Goal: Transaction & Acquisition: Purchase product/service

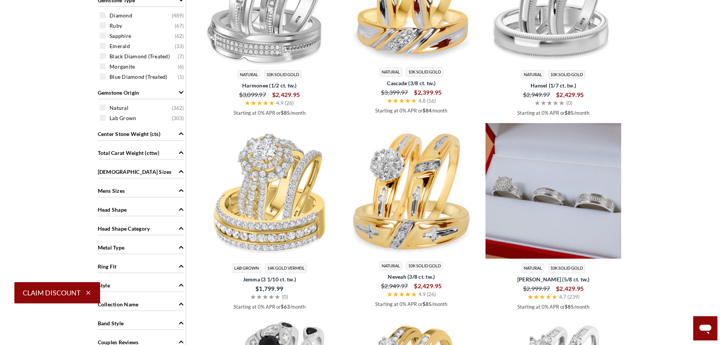
scroll to position [493, 0]
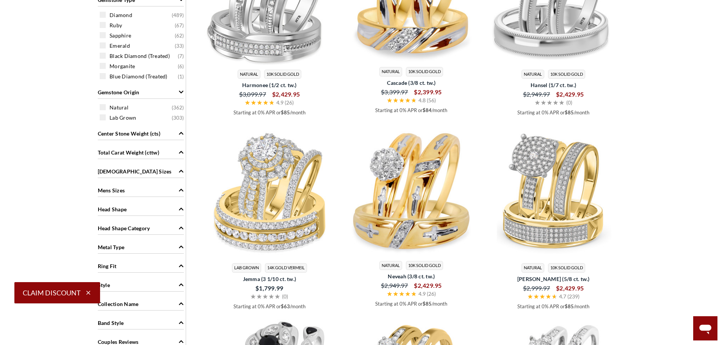
click at [137, 174] on div "Ladies Sizes" at bounding box center [141, 171] width 86 height 14
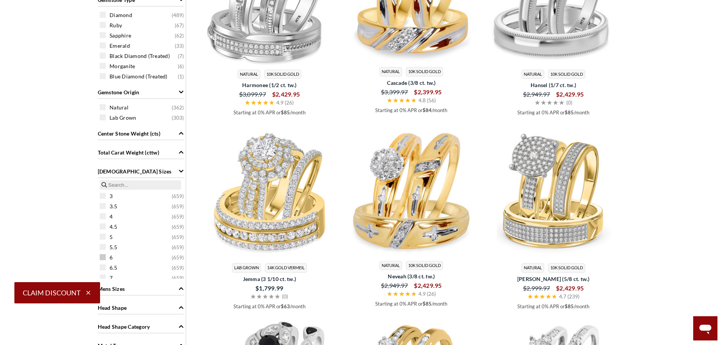
click at [103, 258] on span at bounding box center [103, 257] width 6 height 6
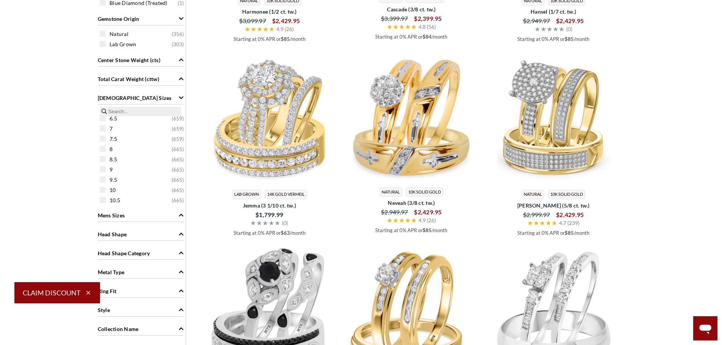
scroll to position [578, 0]
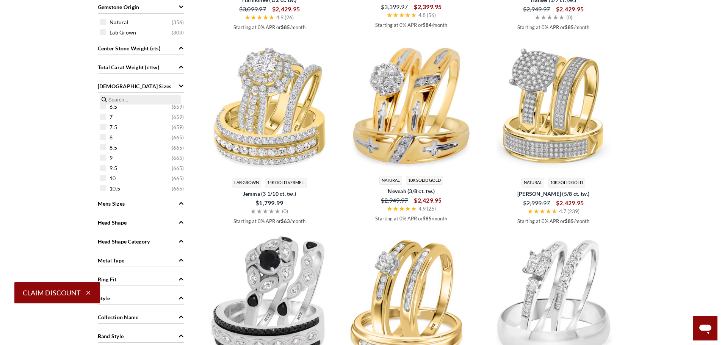
click at [124, 204] on span "Mens Sizes" at bounding box center [111, 204] width 27 height 8
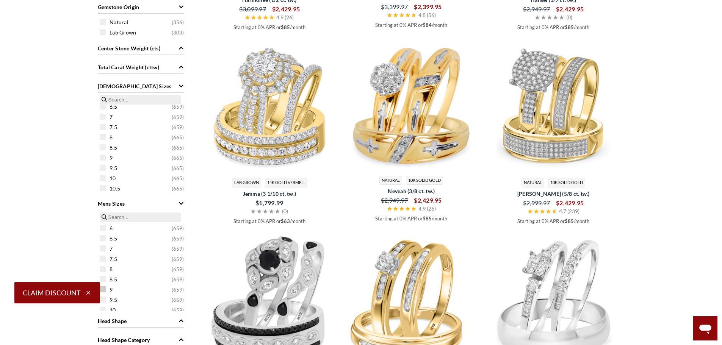
scroll to position [38, 0]
click at [104, 262] on span at bounding box center [103, 262] width 6 height 6
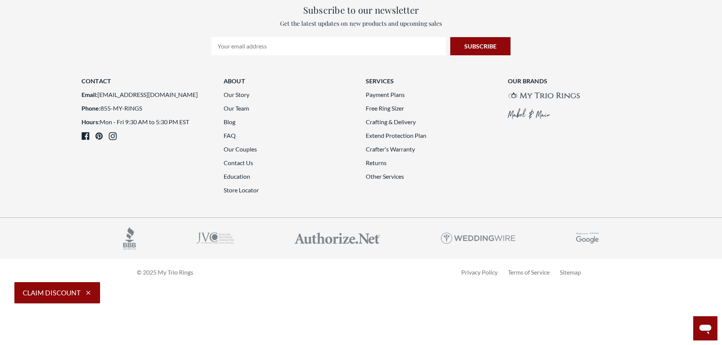
scroll to position [2209, 0]
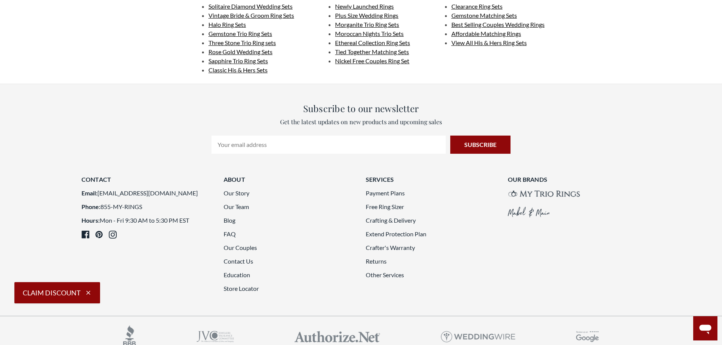
scroll to position [1564, 0]
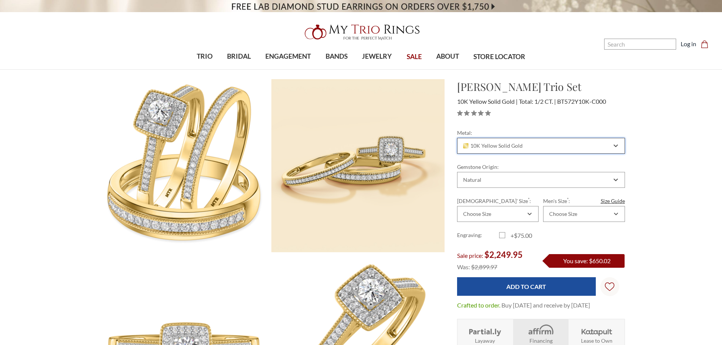
click at [511, 142] on div "10K Yellow Solid Gold" at bounding box center [541, 146] width 168 height 16
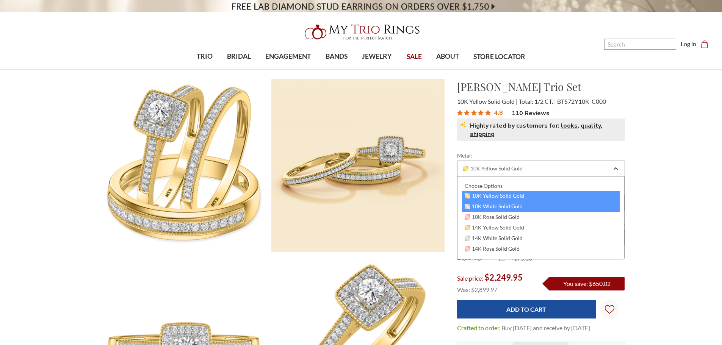
click at [492, 206] on span "10K White Solid Gold" at bounding box center [494, 207] width 58 height 6
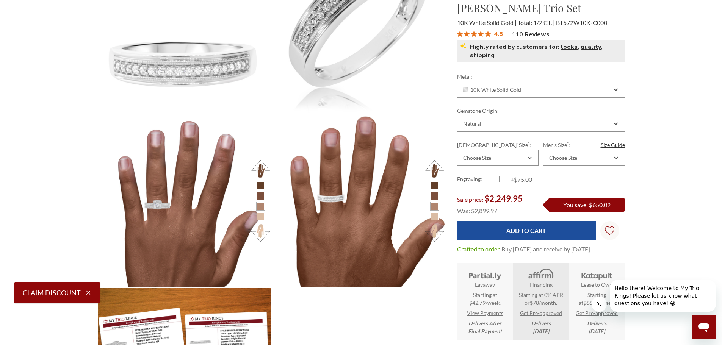
scroll to position [337, 522]
click at [435, 187] on li at bounding box center [435, 186] width 8 height 8
click at [435, 168] on button at bounding box center [434, 169] width 21 height 21
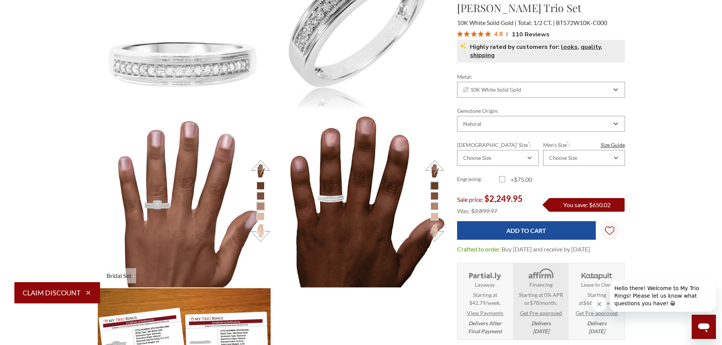
click at [262, 229] on button at bounding box center [260, 233] width 21 height 21
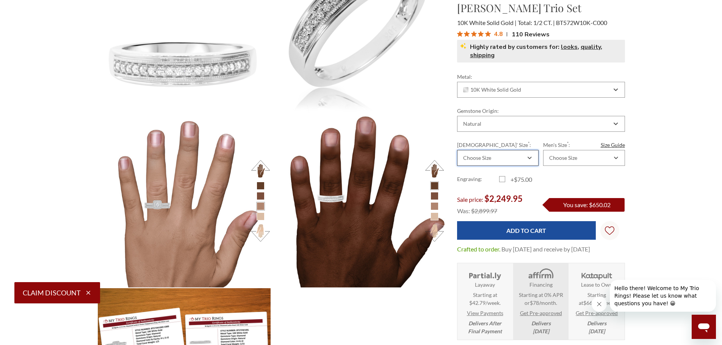
click at [494, 163] on div "Choose Size" at bounding box center [498, 158] width 82 height 16
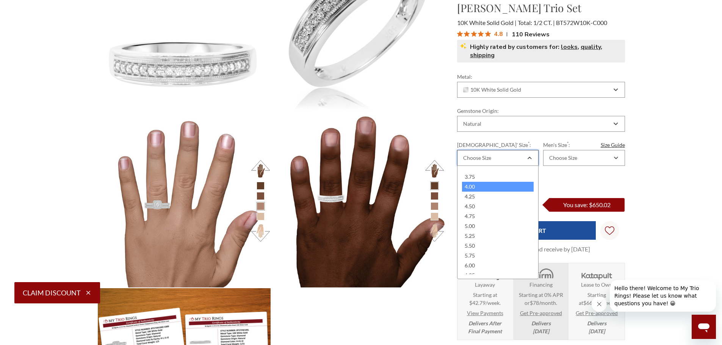
scroll to position [76, 0]
click at [475, 227] on div "6.00" at bounding box center [498, 228] width 72 height 10
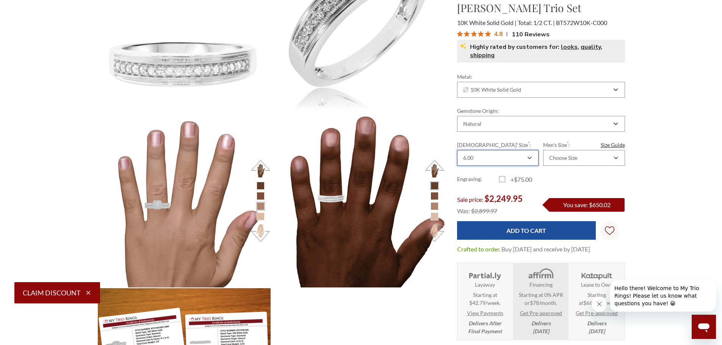
scroll to position [0, 0]
click at [563, 158] on div "Choose Size" at bounding box center [563, 158] width 28 height 6
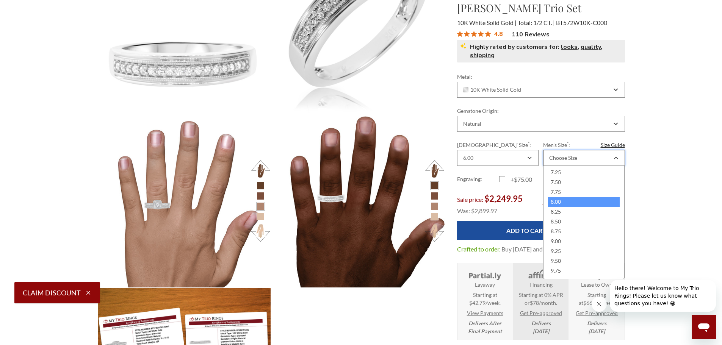
scroll to position [76, 0]
click at [560, 225] on div "9.00" at bounding box center [584, 228] width 72 height 10
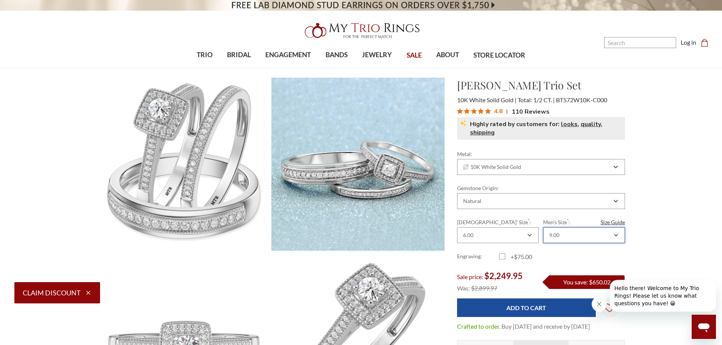
scroll to position [0, 0]
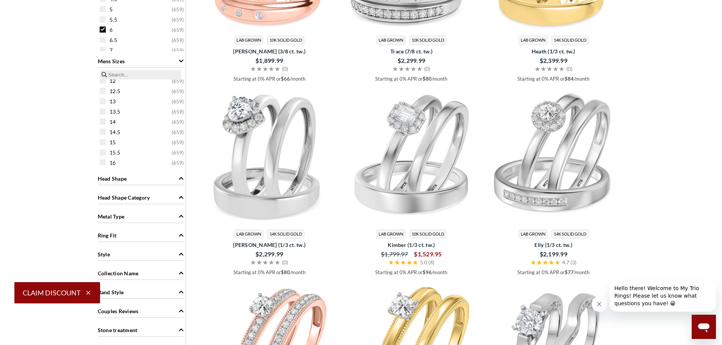
scroll to position [768, 0]
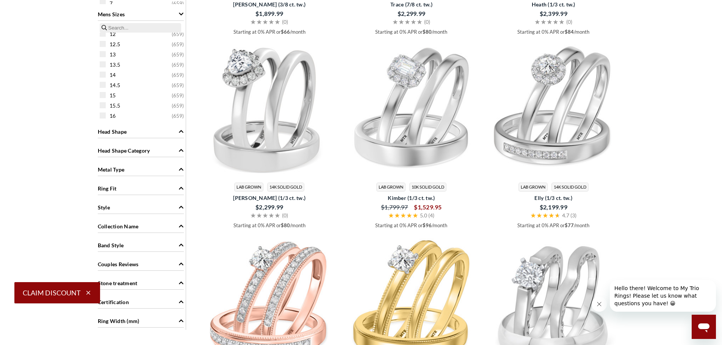
click at [125, 167] on span "Metal Type" at bounding box center [111, 170] width 27 height 8
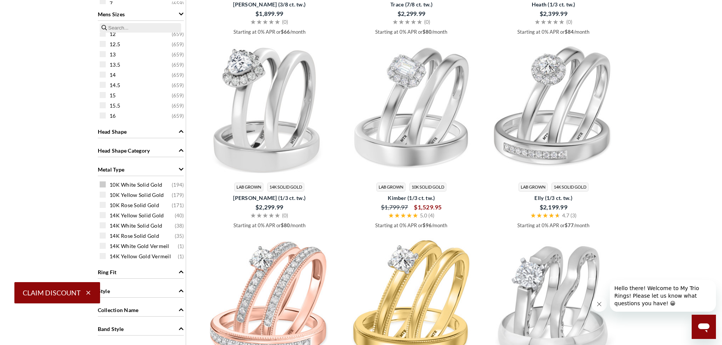
click at [103, 184] on span at bounding box center [103, 185] width 6 height 6
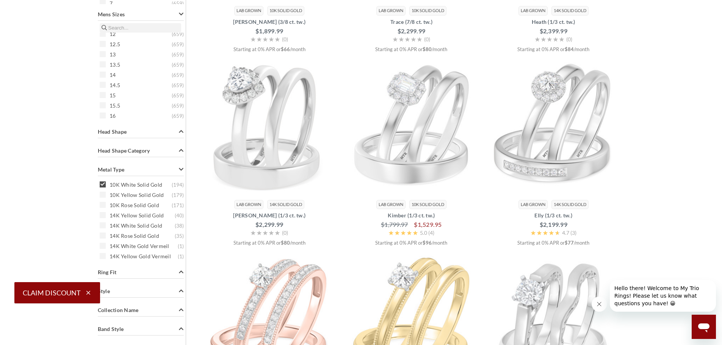
scroll to position [313, 0]
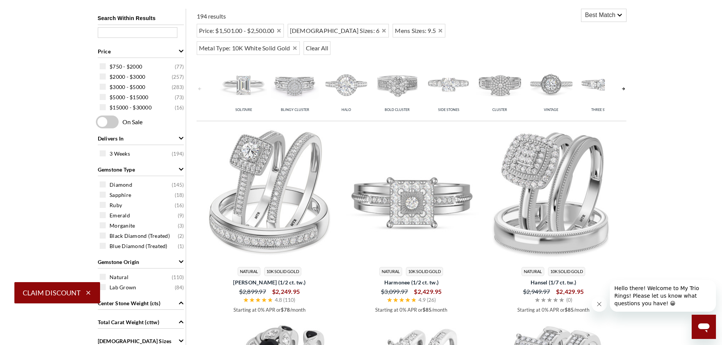
click at [439, 200] on img at bounding box center [412, 194] width 136 height 136
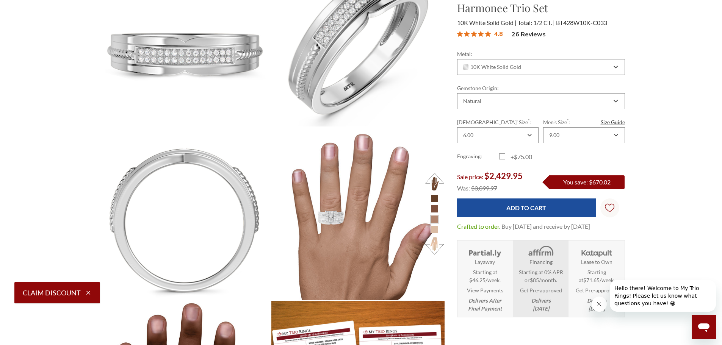
scroll to position [872, 0]
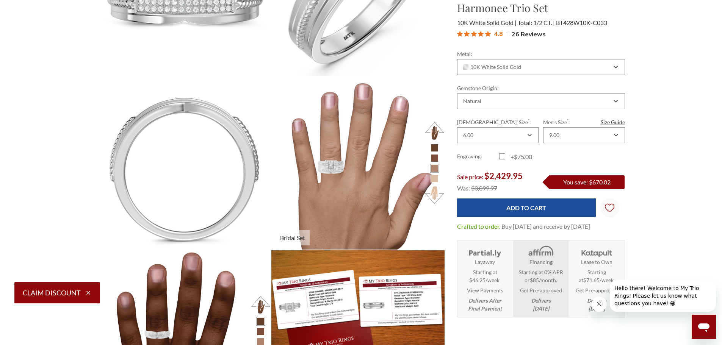
click at [437, 195] on button at bounding box center [434, 195] width 21 height 21
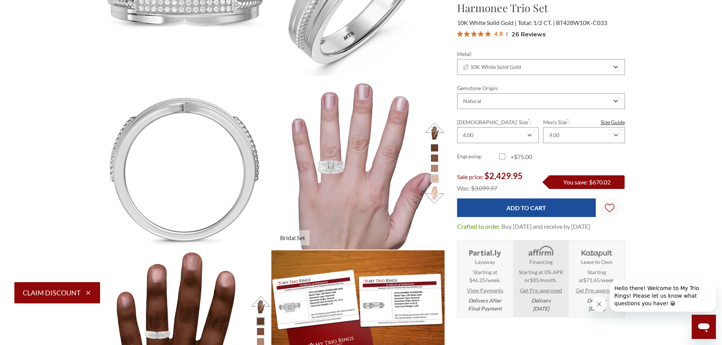
click at [435, 130] on button at bounding box center [434, 131] width 21 height 21
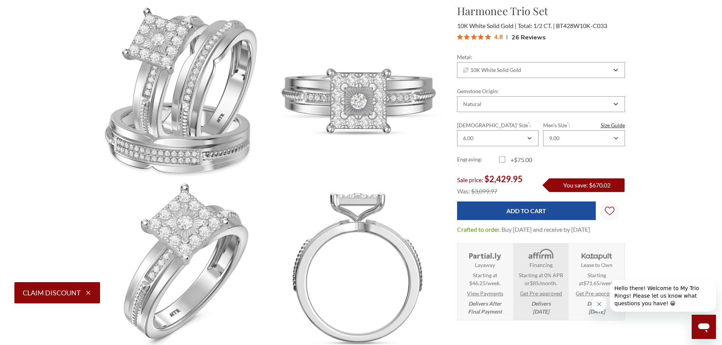
scroll to position [38, 0]
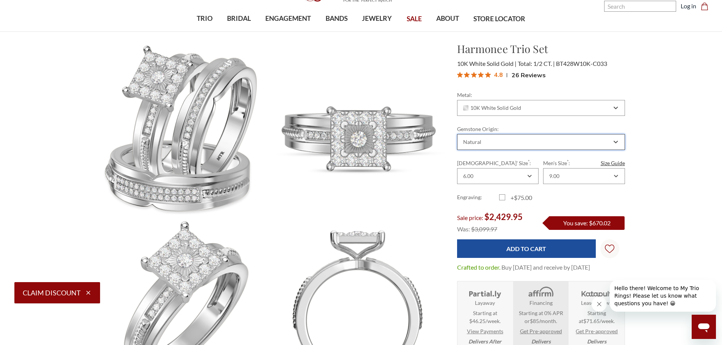
click at [604, 139] on div "Natural" at bounding box center [541, 142] width 168 height 16
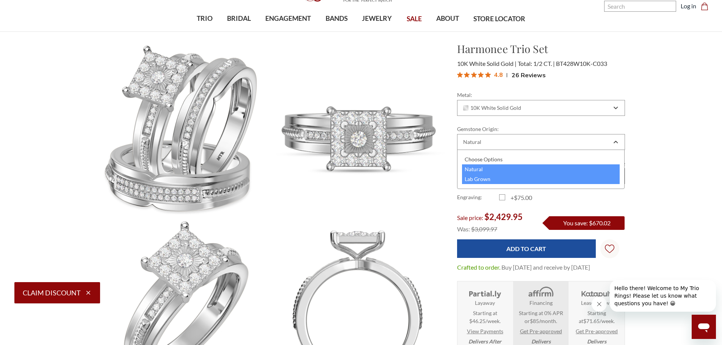
click at [487, 181] on div "Lab Grown" at bounding box center [541, 179] width 158 height 10
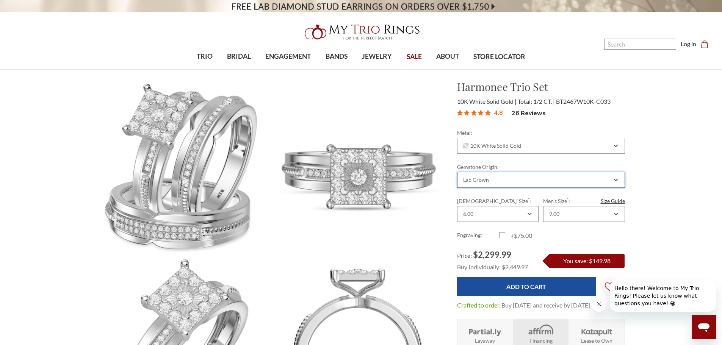
click at [504, 177] on div "Lab Grown" at bounding box center [541, 180] width 168 height 16
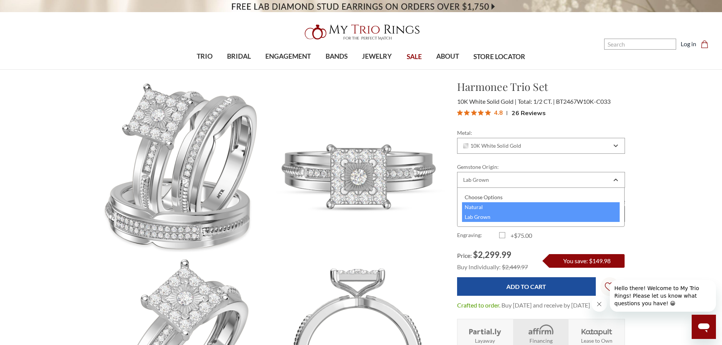
click at [475, 210] on div "Natural" at bounding box center [541, 207] width 158 height 10
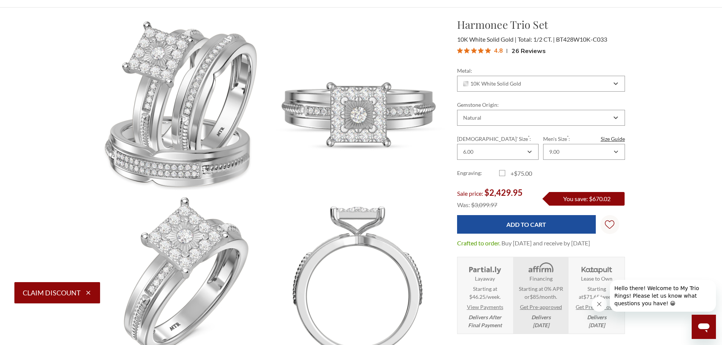
scroll to position [38, 0]
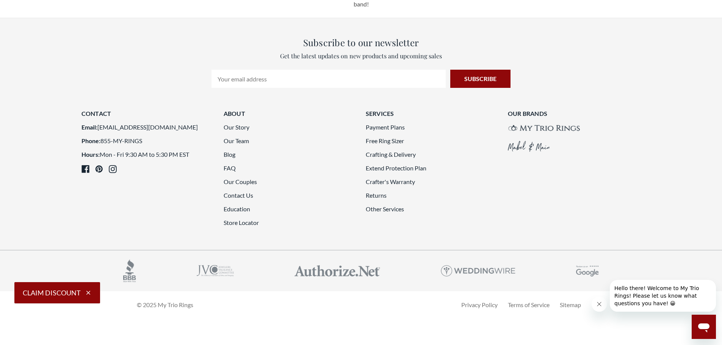
scroll to position [2247, 0]
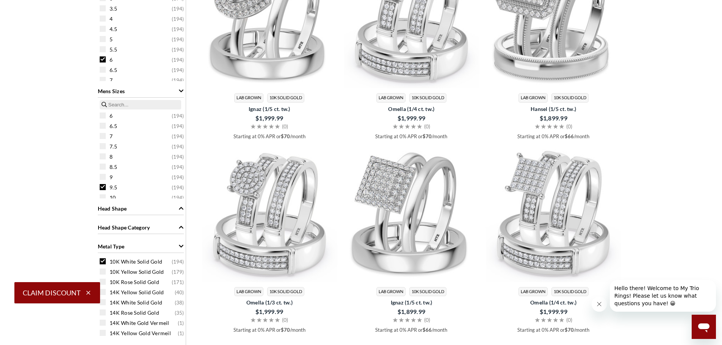
scroll to position [692, 0]
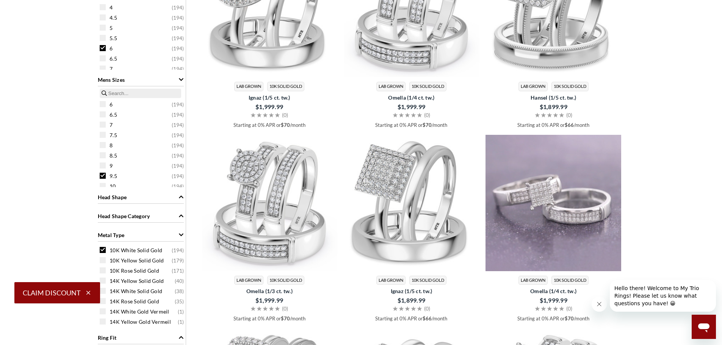
click at [574, 188] on img at bounding box center [554, 203] width 136 height 137
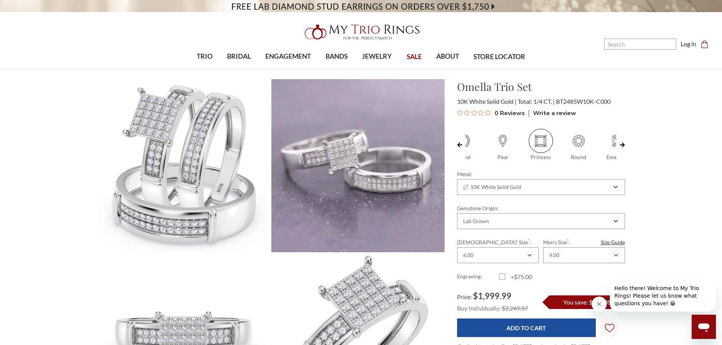
click at [505, 141] on span at bounding box center [503, 141] width 24 height 24
click at [488, 158] on input "Pear" at bounding box center [488, 158] width 0 height 0
radio input "true"
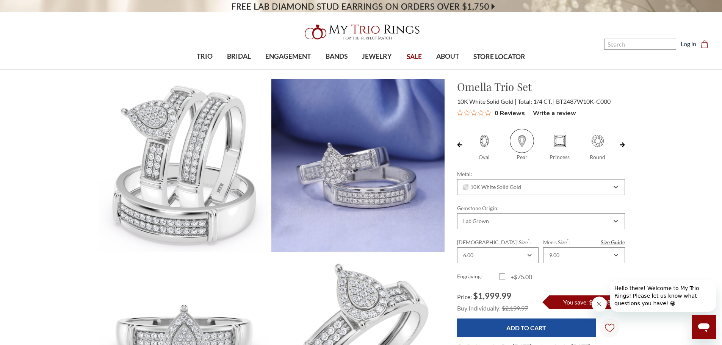
click at [559, 138] on span at bounding box center [560, 141] width 24 height 24
click at [544, 158] on input "Princess" at bounding box center [544, 158] width 0 height 0
radio input "true"
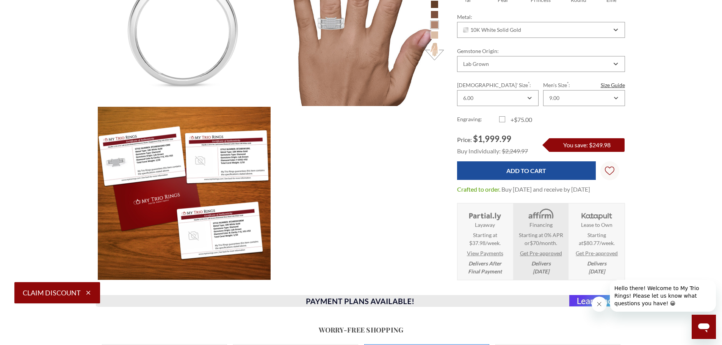
scroll to position [531, 0]
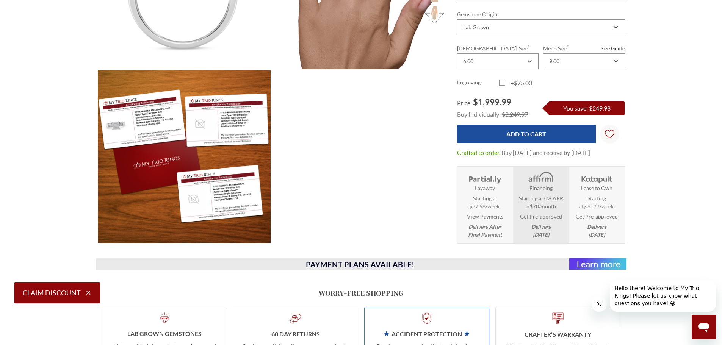
click at [488, 216] on link "View Payments" at bounding box center [485, 217] width 36 height 8
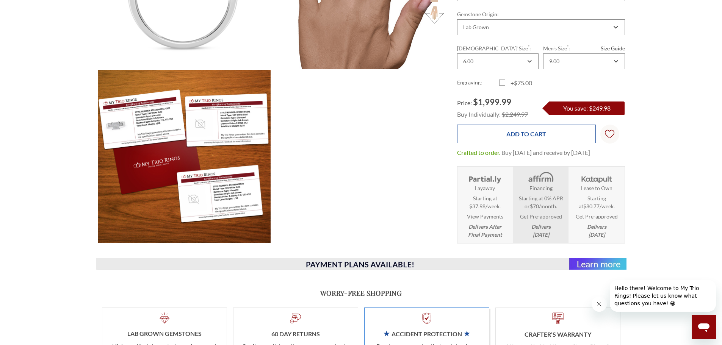
click at [536, 135] on input "Add to Cart" at bounding box center [526, 134] width 139 height 19
type input "Add to Cart"
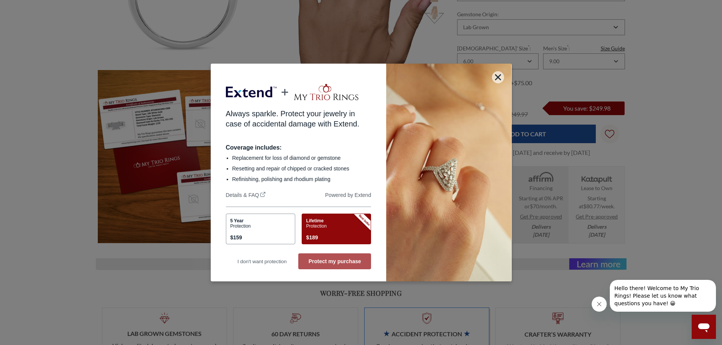
click at [343, 259] on button "Protect my purchase" at bounding box center [334, 262] width 73 height 16
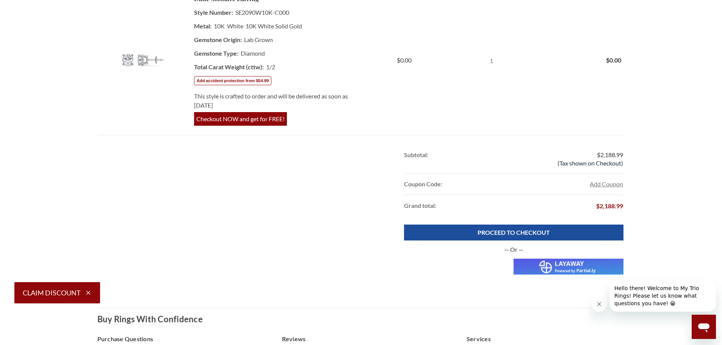
scroll to position [493, 0]
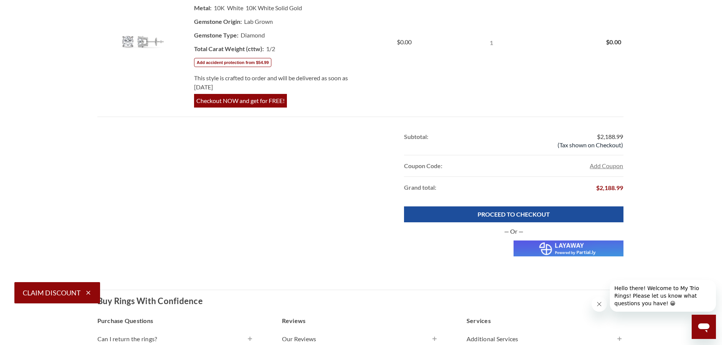
click at [569, 251] on img at bounding box center [569, 249] width 110 height 16
